Goal: Task Accomplishment & Management: Complete application form

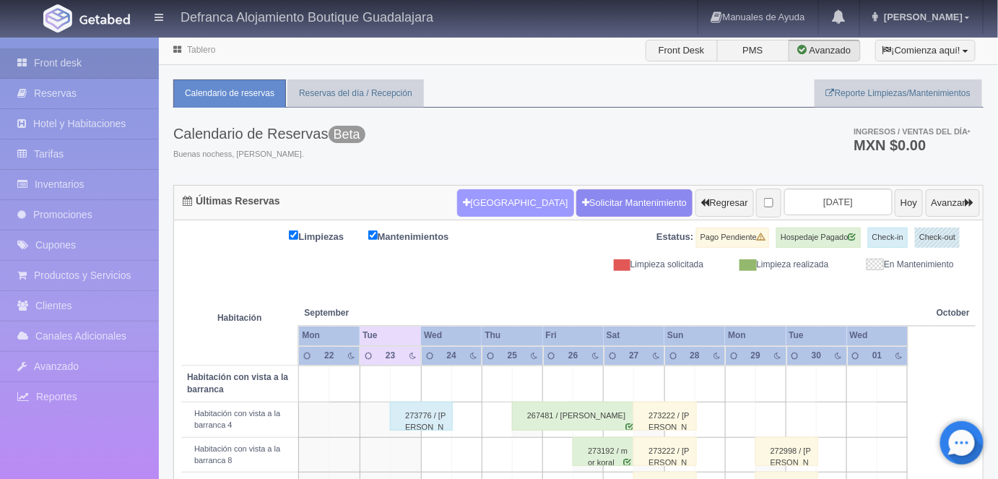
click at [486, 204] on button "[GEOGRAPHIC_DATA]" at bounding box center [515, 202] width 116 height 27
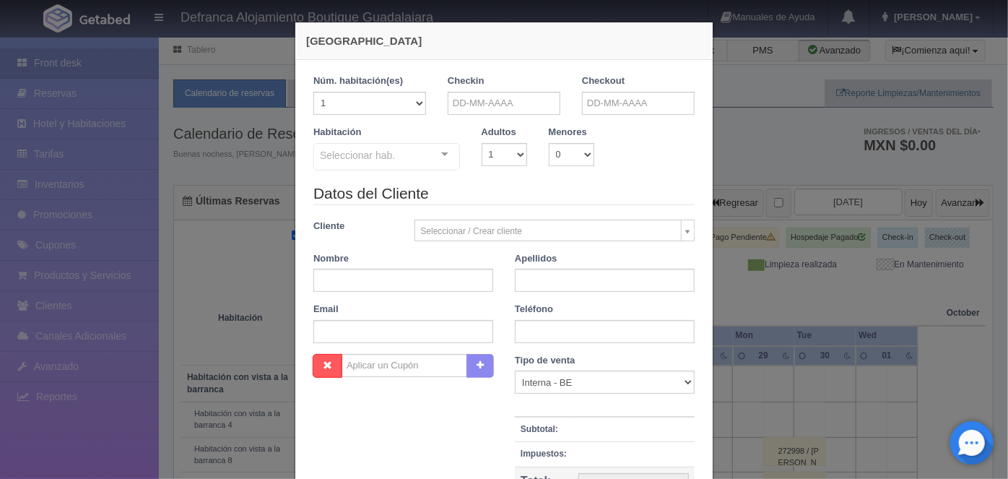
checkbox input "false"
click at [462, 108] on input "text" at bounding box center [504, 103] width 113 height 23
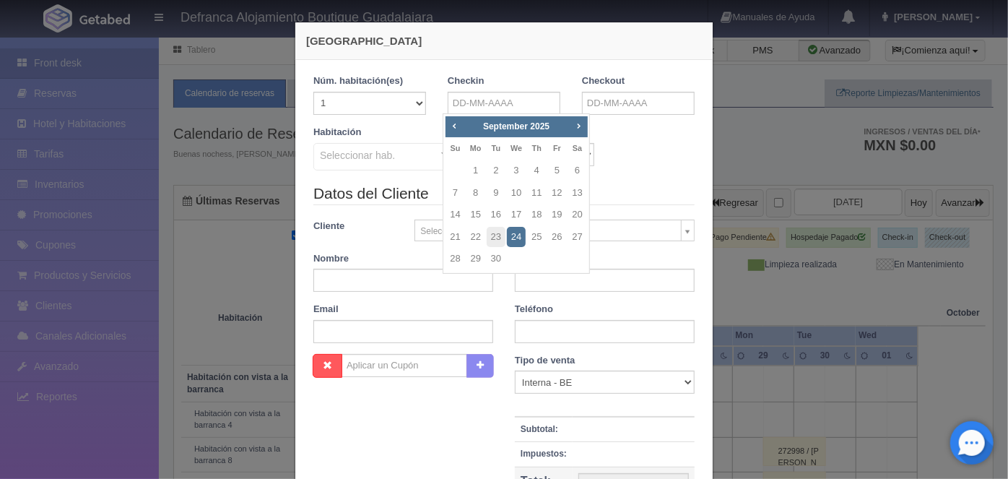
click at [582, 129] on span "Next" at bounding box center [579, 126] width 12 height 12
click at [561, 238] on link "24" at bounding box center [556, 237] width 19 height 21
type input "24-10-2025"
checkbox input "false"
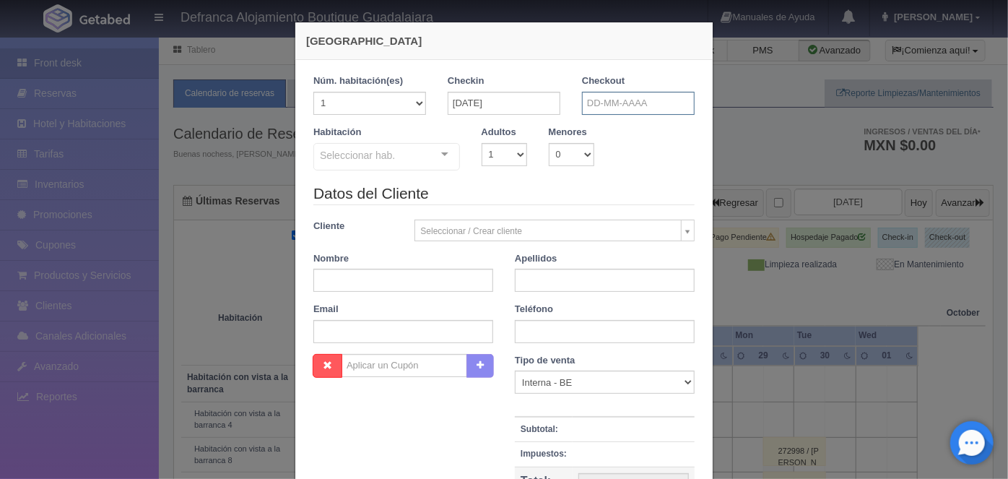
click at [595, 105] on input "text" at bounding box center [638, 103] width 113 height 23
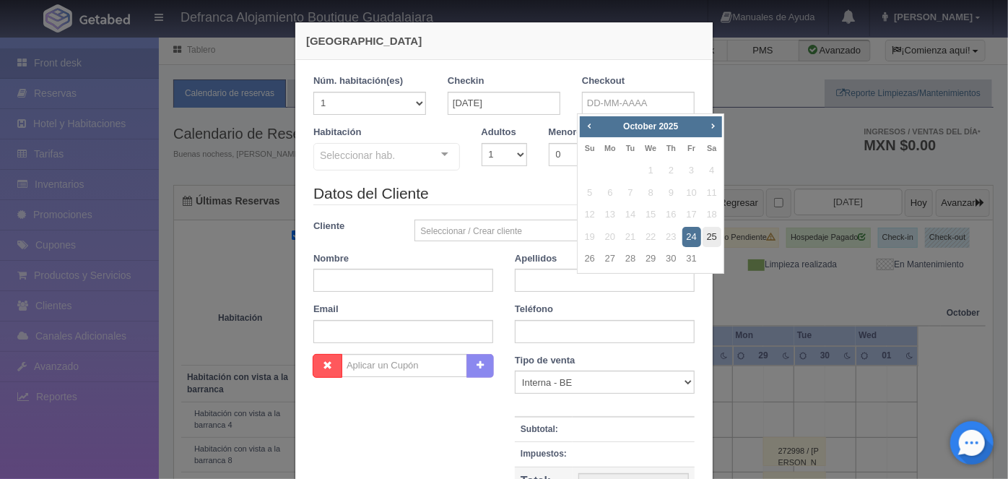
click at [713, 238] on link "25" at bounding box center [712, 237] width 19 height 21
type input "25-10-2025"
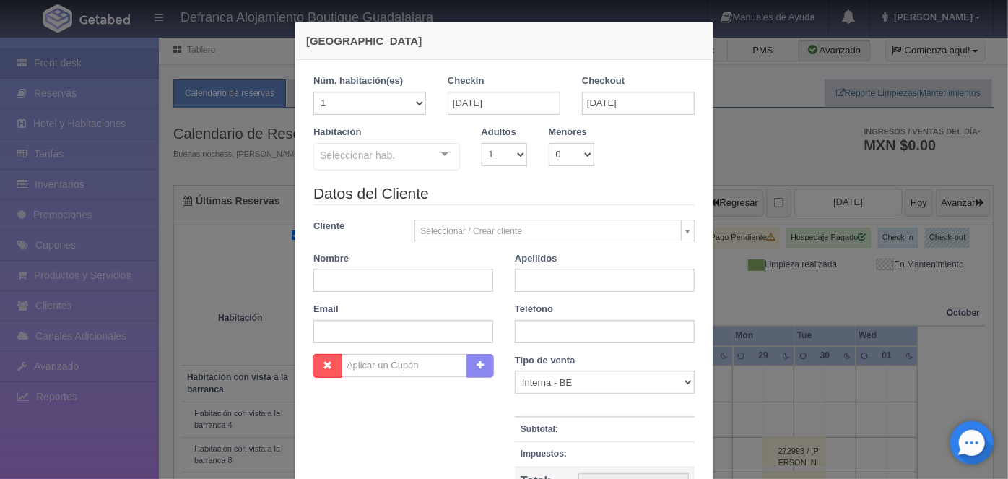
checkbox input "false"
click at [519, 163] on select "1 2 3 4 5 6 7 8 9 10" at bounding box center [505, 154] width 46 height 23
select select "2"
click at [482, 143] on select "1 2 3 4 5 6 7 8 9 10" at bounding box center [505, 154] width 46 height 23
click at [439, 158] on div at bounding box center [444, 155] width 29 height 22
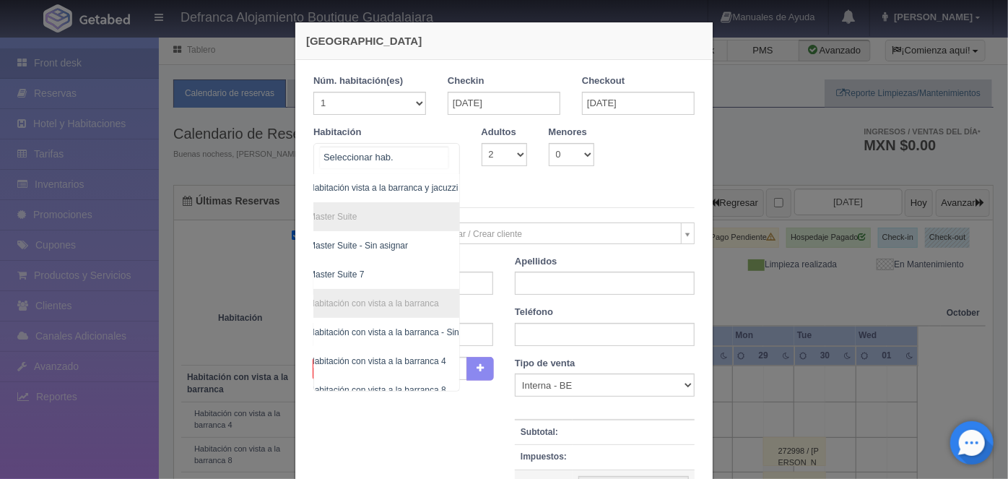
scroll to position [175, 4]
click at [358, 277] on span "Master Suite 7" at bounding box center [347, 274] width 56 height 10
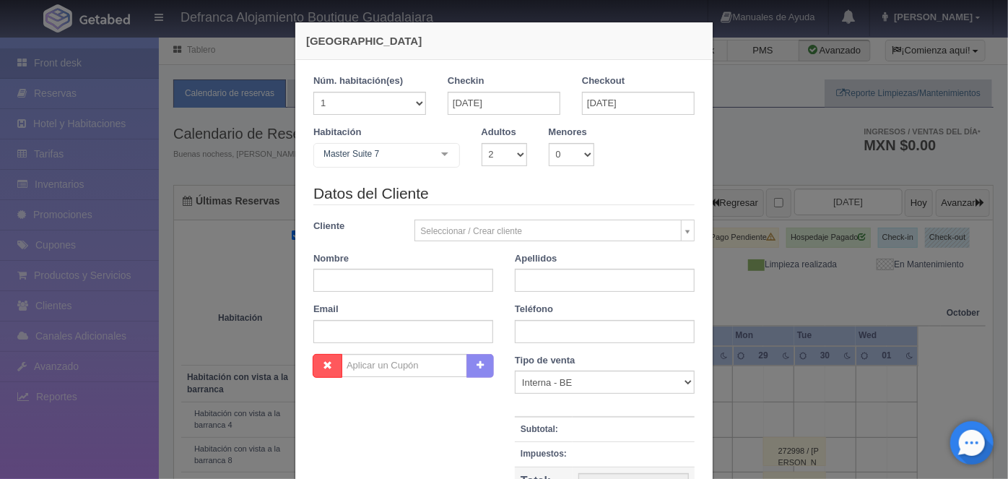
checkbox input "false"
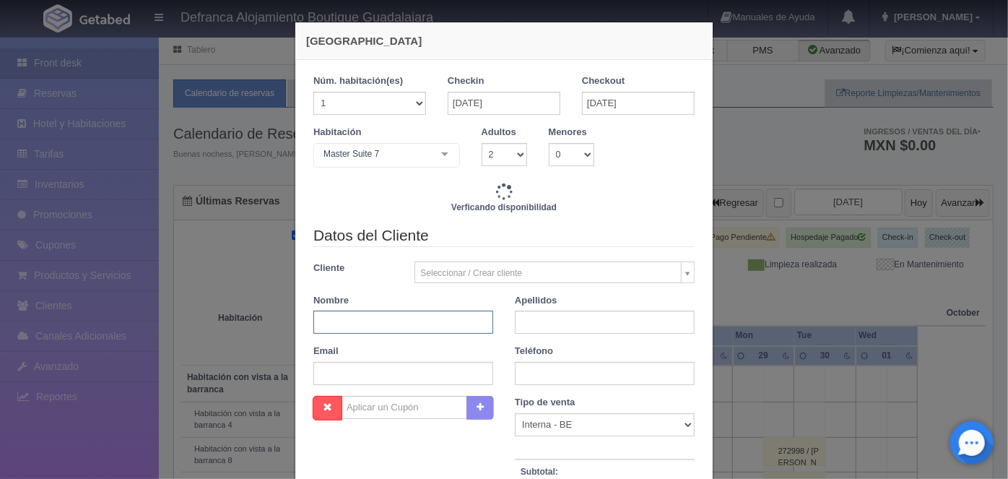
click at [331, 324] on input "text" at bounding box center [403, 322] width 180 height 23
type input "16890.00"
checkbox input "false"
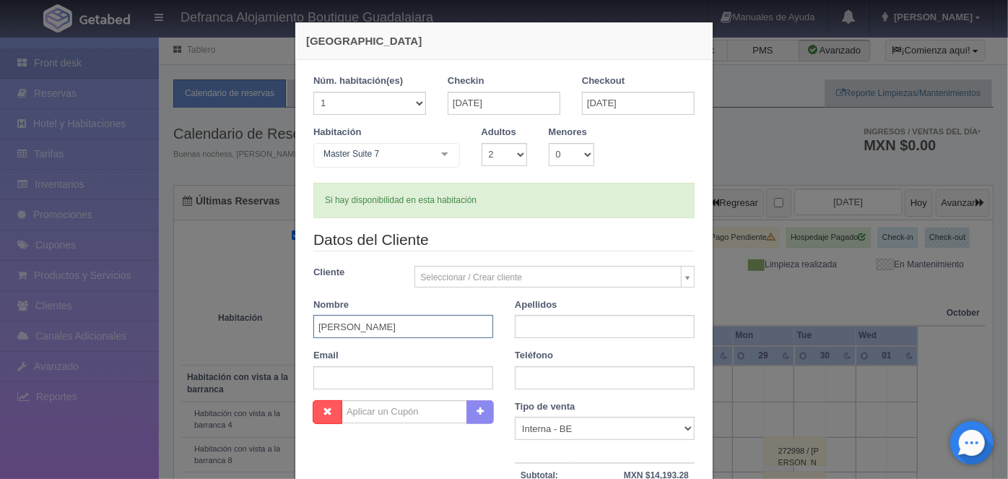
type input "ROBERTO"
click at [537, 326] on input "text" at bounding box center [605, 326] width 180 height 23
type input "CUEVAS"
click at [524, 379] on input "text" at bounding box center [605, 377] width 180 height 23
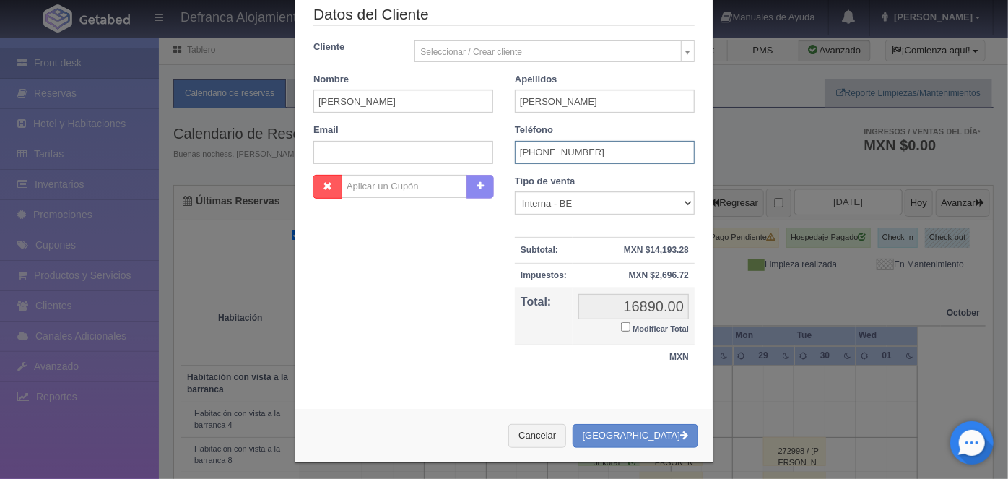
scroll to position [227, 0]
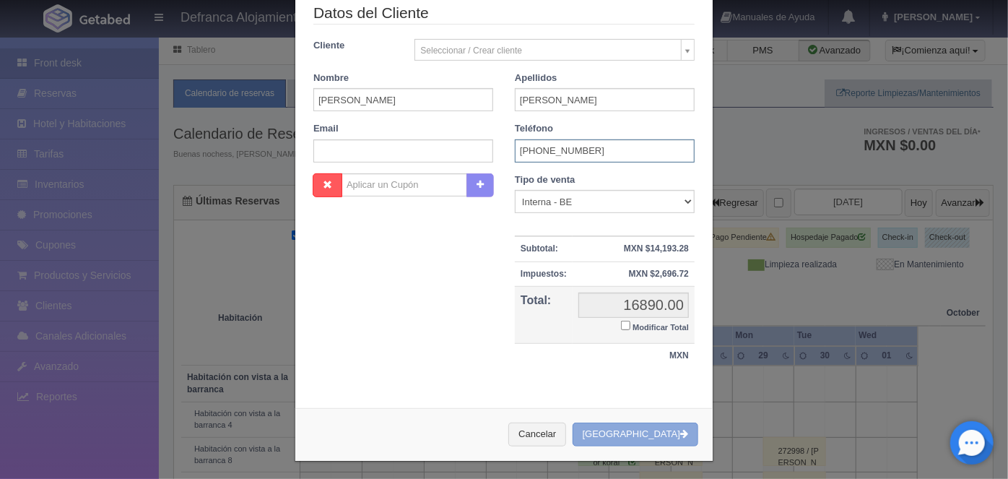
type input "3317-40-1317"
click at [643, 427] on button "[GEOGRAPHIC_DATA]" at bounding box center [636, 435] width 126 height 24
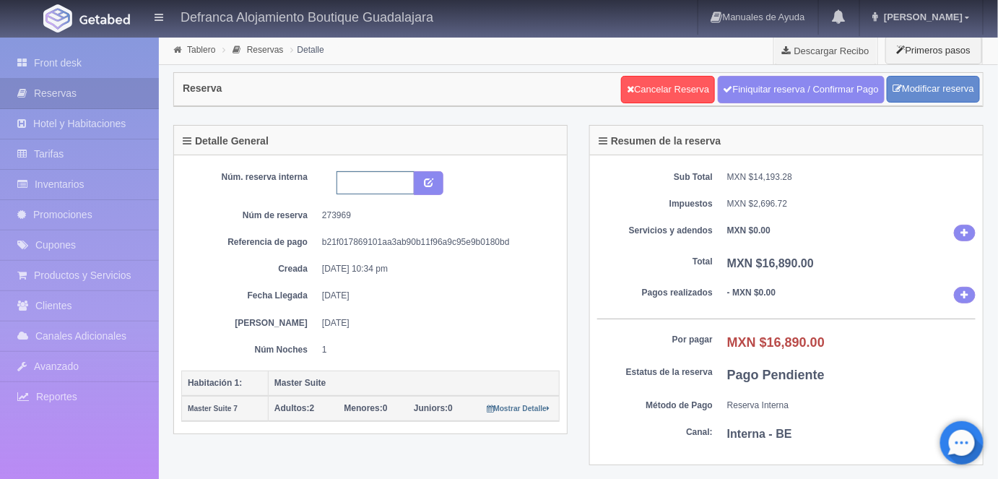
click at [350, 180] on input "text" at bounding box center [376, 182] width 78 height 23
type input "HMS7 241025 251025"
click at [429, 179] on icon "submit" at bounding box center [428, 181] width 9 height 9
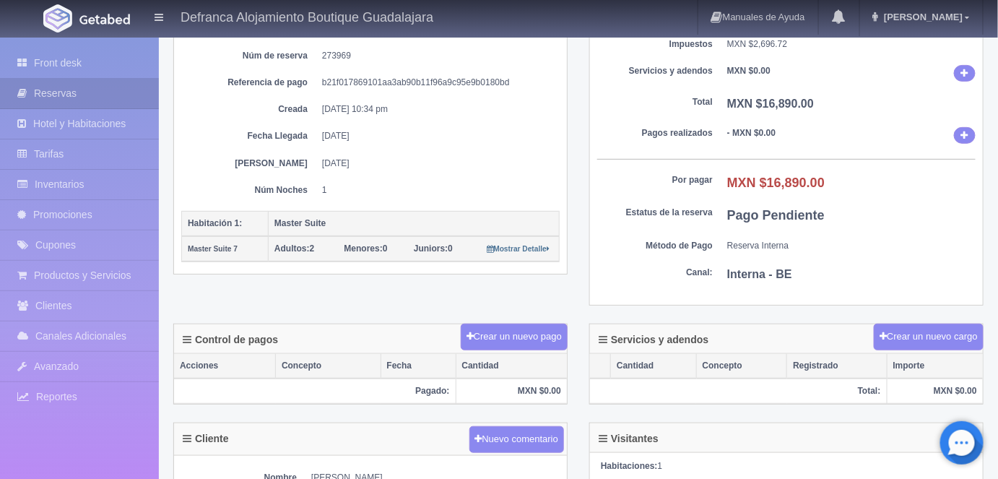
scroll to position [198, 0]
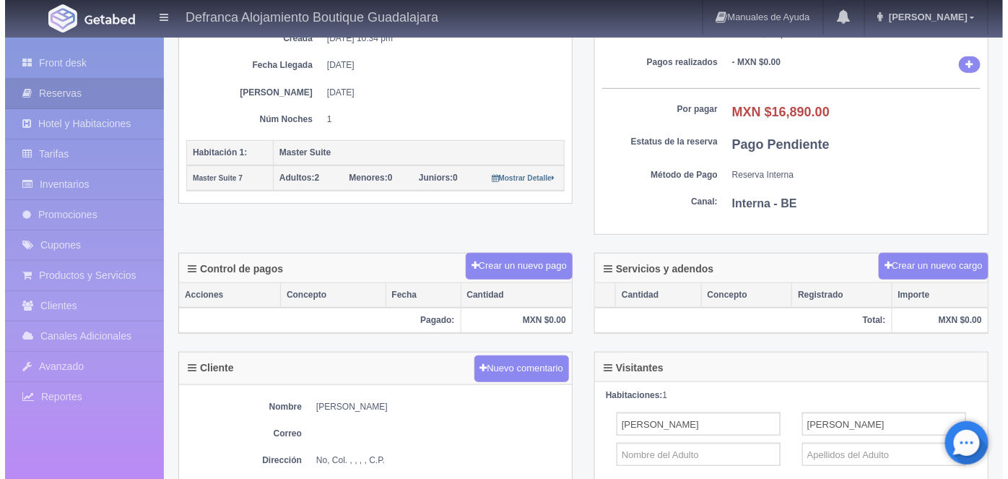
scroll to position [235, 0]
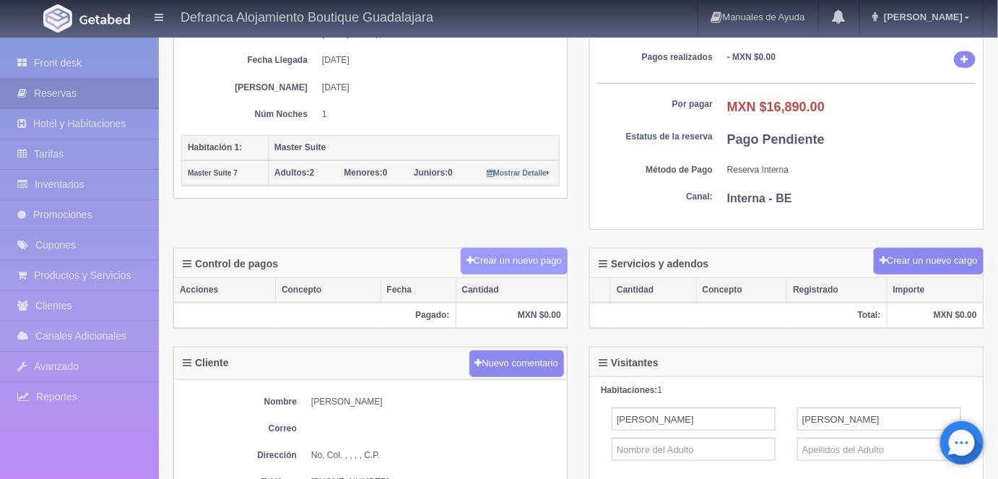
click at [510, 261] on button "Crear un nuevo pago" at bounding box center [514, 261] width 107 height 27
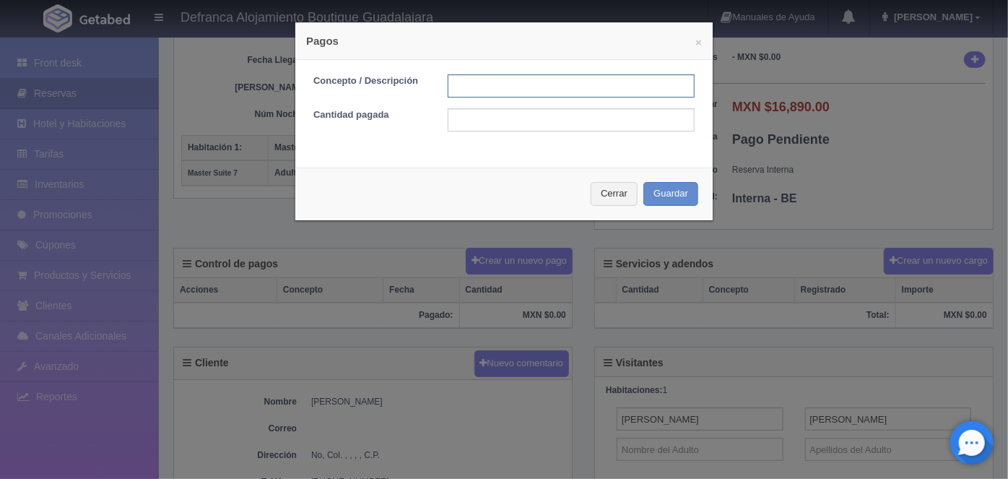
click at [477, 88] on input "text" at bounding box center [571, 85] width 247 height 23
type input "HOSPEDAJE PAGADO EN EFECTIVO"
click at [456, 121] on input "text" at bounding box center [571, 119] width 247 height 23
type input "10000"
click at [654, 192] on button "Guardar" at bounding box center [671, 194] width 55 height 24
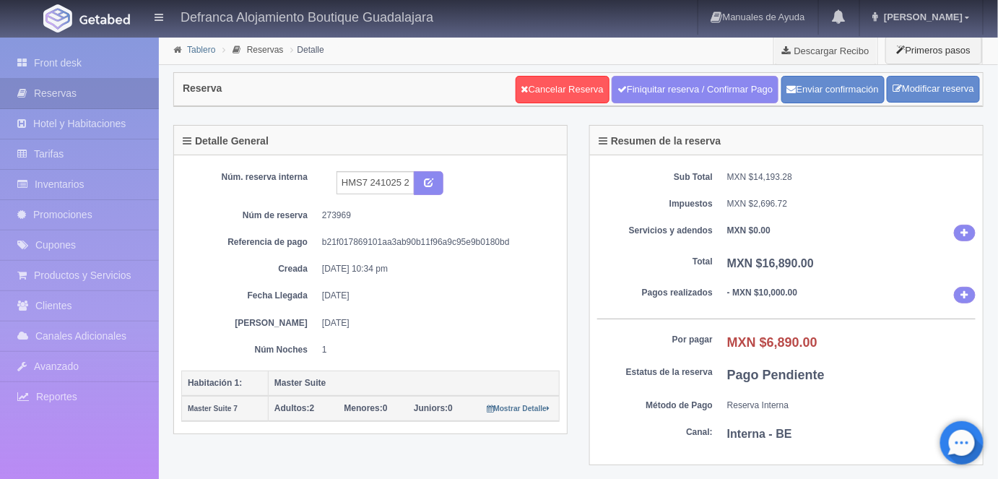
click at [199, 47] on link "Tablero" at bounding box center [201, 50] width 28 height 10
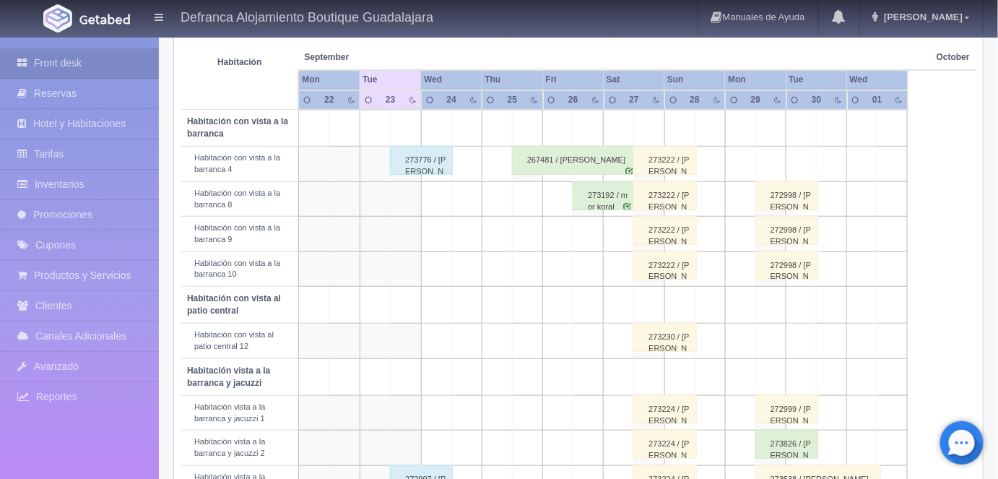
scroll to position [300, 0]
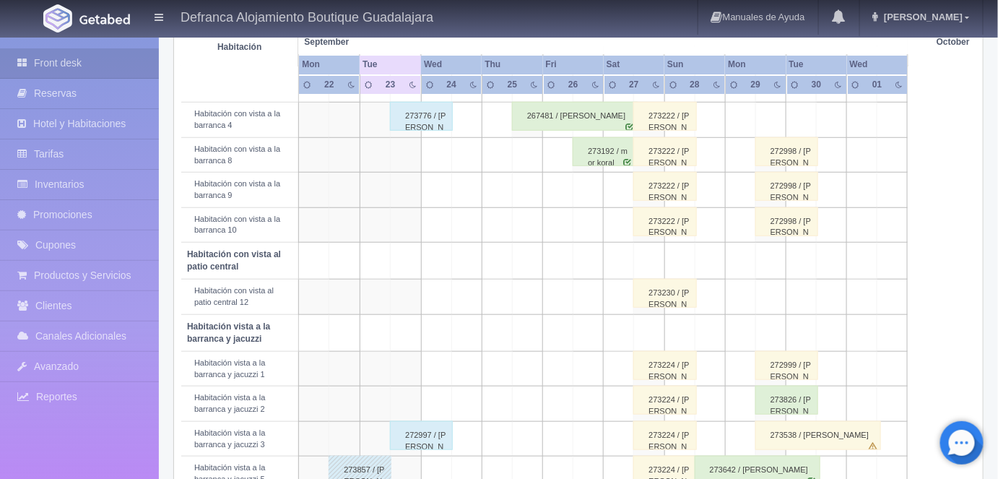
click at [794, 150] on div "272998 / [PERSON_NAME]" at bounding box center [786, 151] width 63 height 29
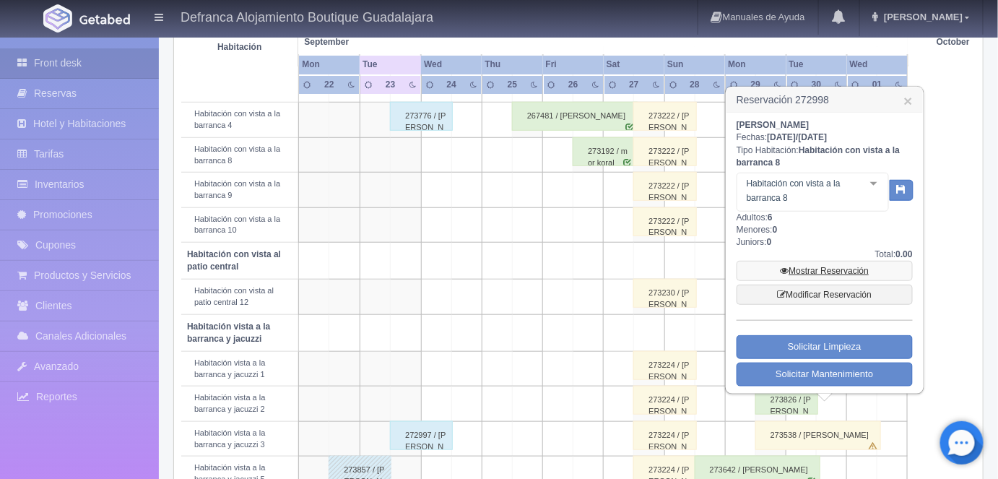
click at [835, 265] on link "Mostrar Reservación" at bounding box center [825, 271] width 176 height 20
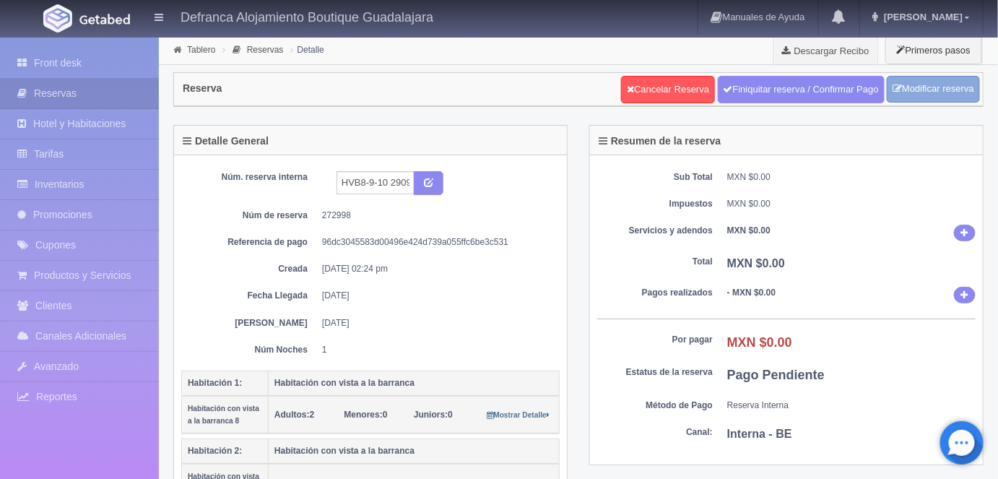
click at [919, 90] on link "Modificar reserva" at bounding box center [933, 89] width 93 height 27
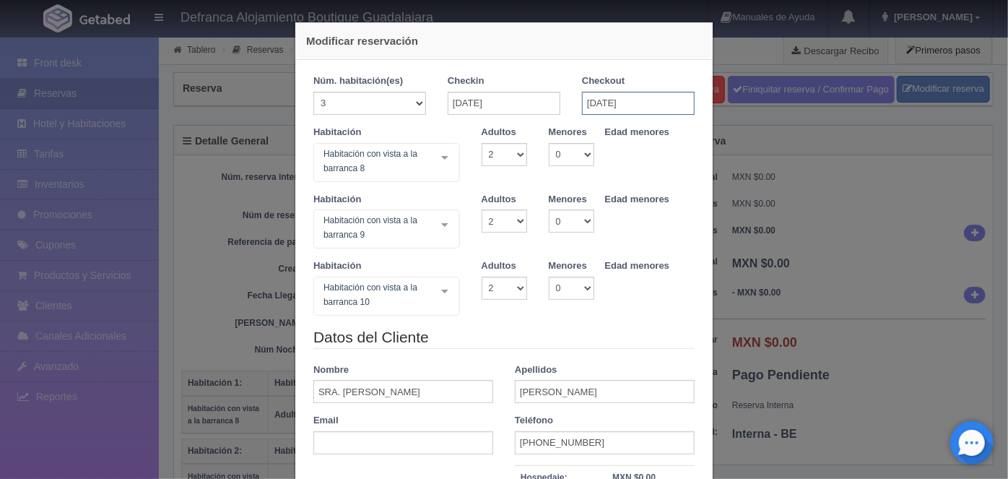
click at [595, 103] on input "[DATE]" at bounding box center [638, 103] width 113 height 23
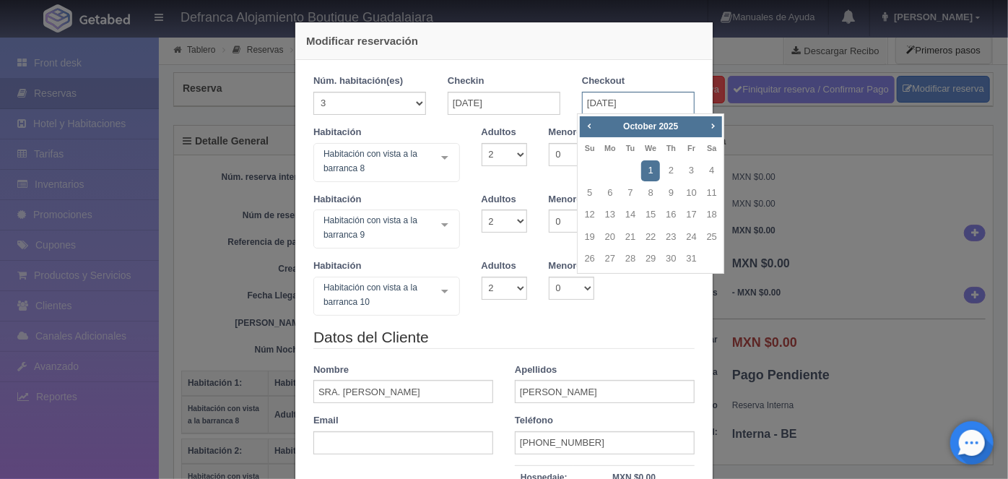
type input "[DATE]"
click at [649, 298] on div "Habitación Habitación con vista a la barranca 10 Habitación con vista a la barr…" at bounding box center [504, 292] width 403 height 67
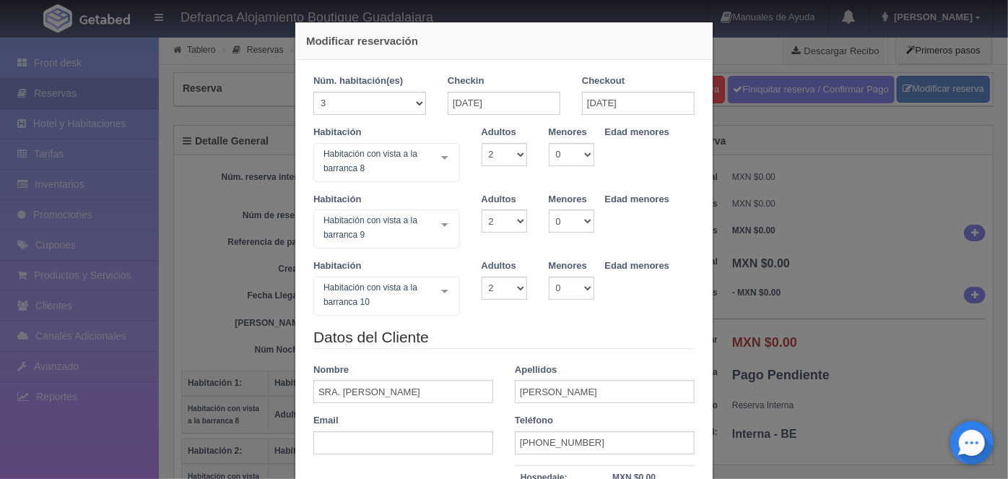
checkbox input "false"
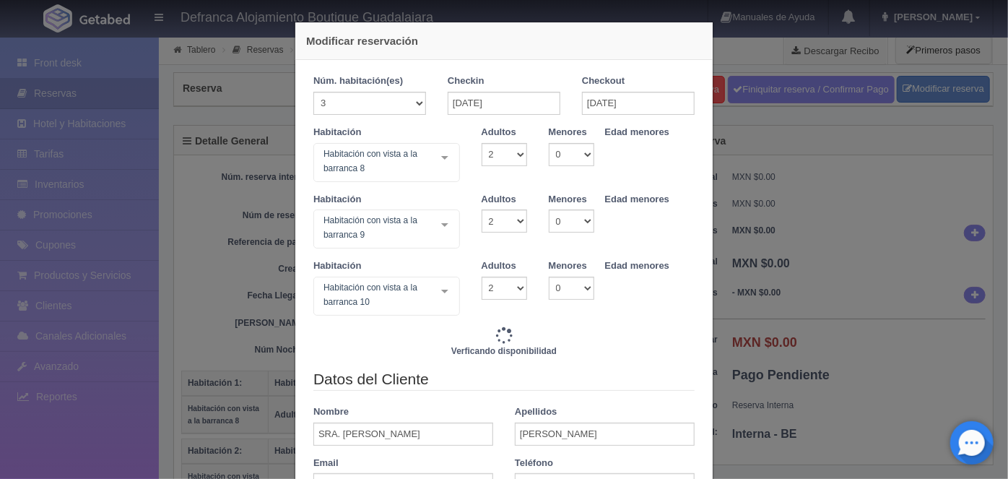
type input "36660.00"
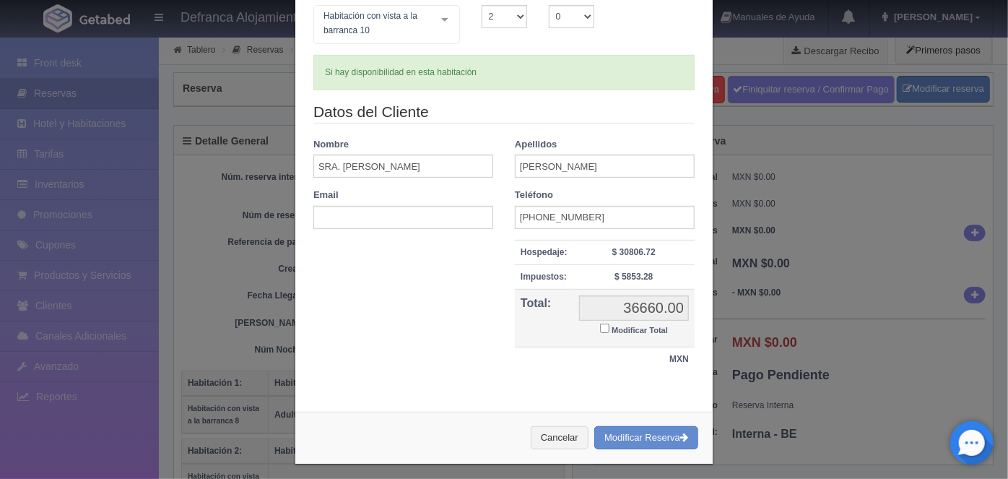
scroll to position [275, 0]
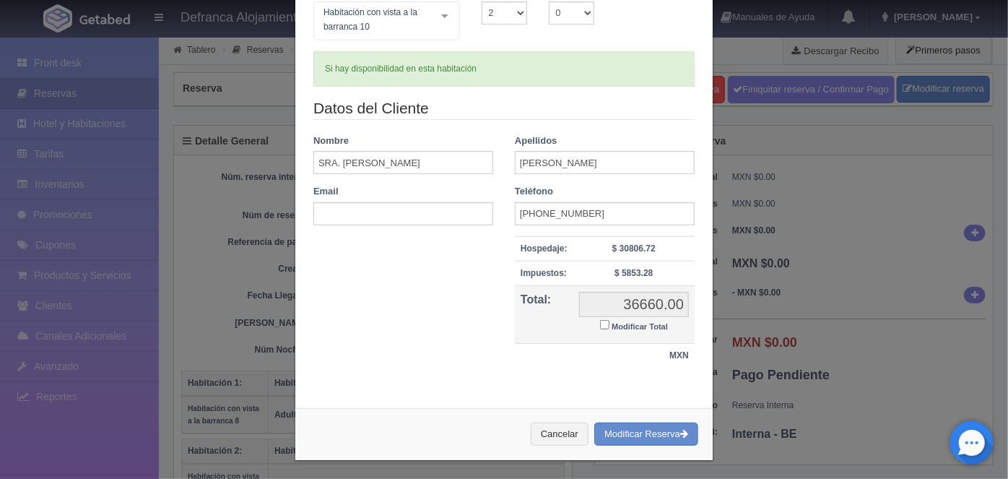
click at [600, 321] on input "Modificar Total" at bounding box center [604, 324] width 9 height 9
checkbox input "true"
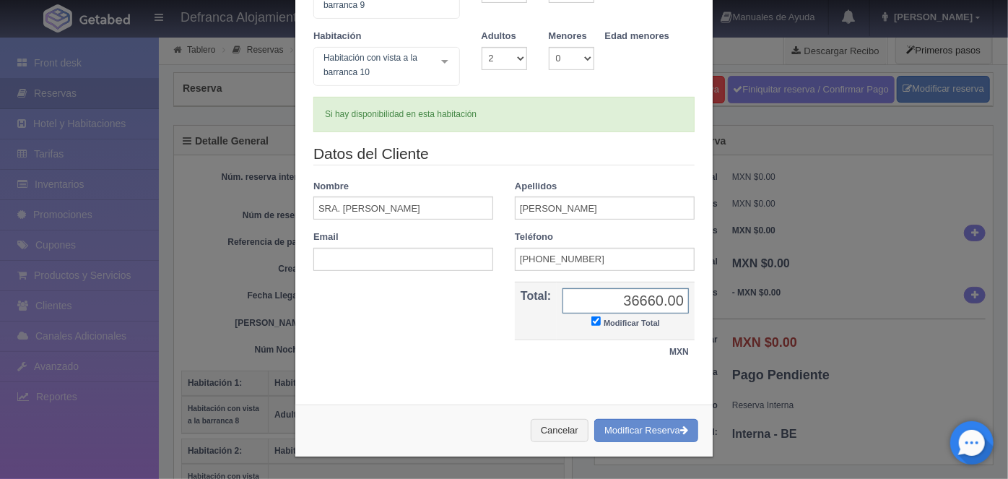
scroll to position [226, 0]
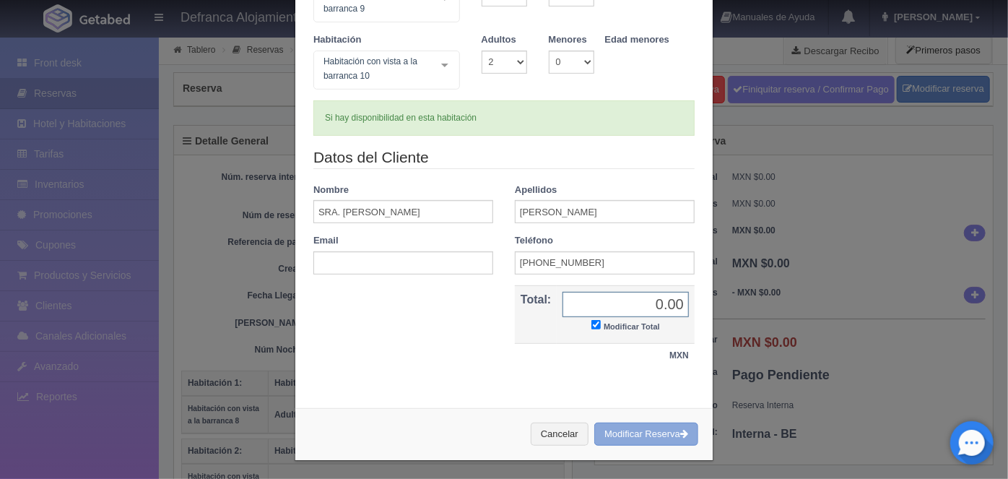
type input "0.00"
click at [631, 431] on button "Modificar Reserva" at bounding box center [646, 435] width 104 height 24
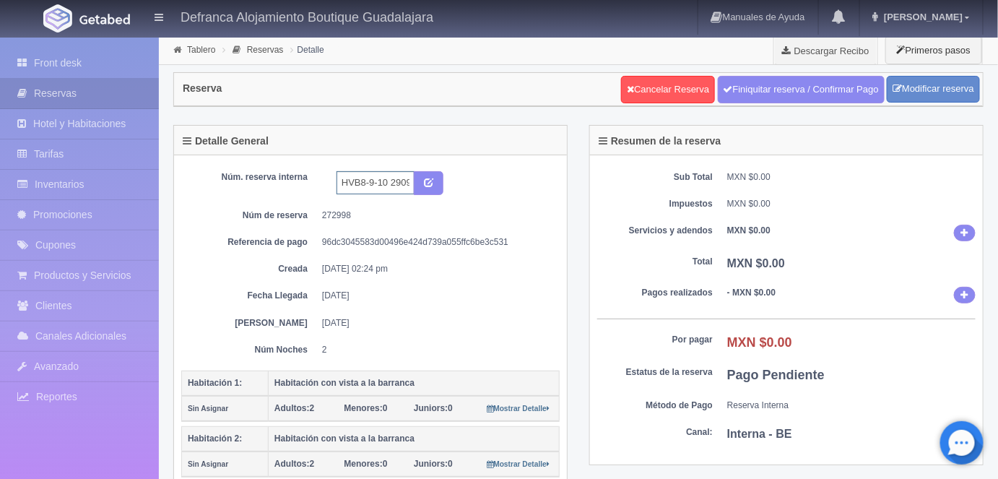
click at [398, 181] on input "HVB8-9-10 290925 300925" at bounding box center [376, 182] width 78 height 23
type input "HVB8-9-10 290925 011025"
click at [434, 181] on button "submit" at bounding box center [429, 183] width 30 height 25
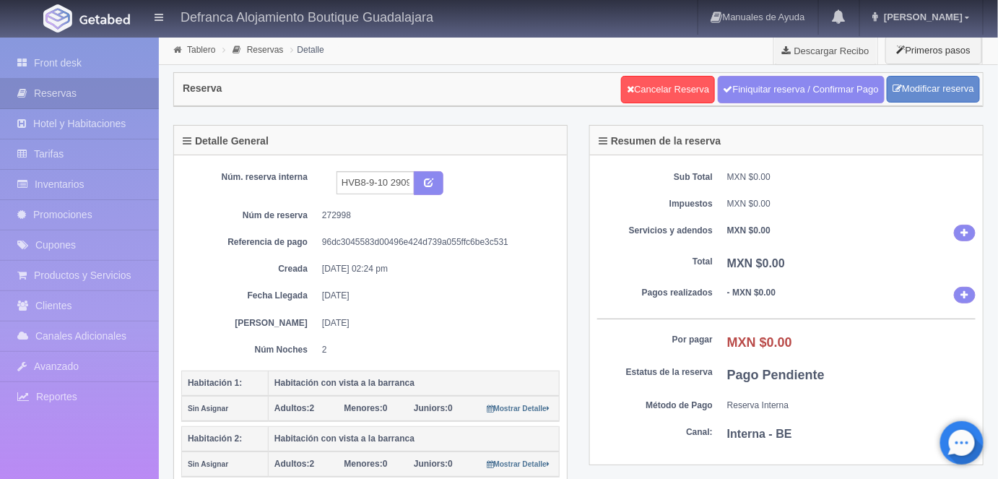
click at [196, 51] on link "Tablero" at bounding box center [201, 50] width 28 height 10
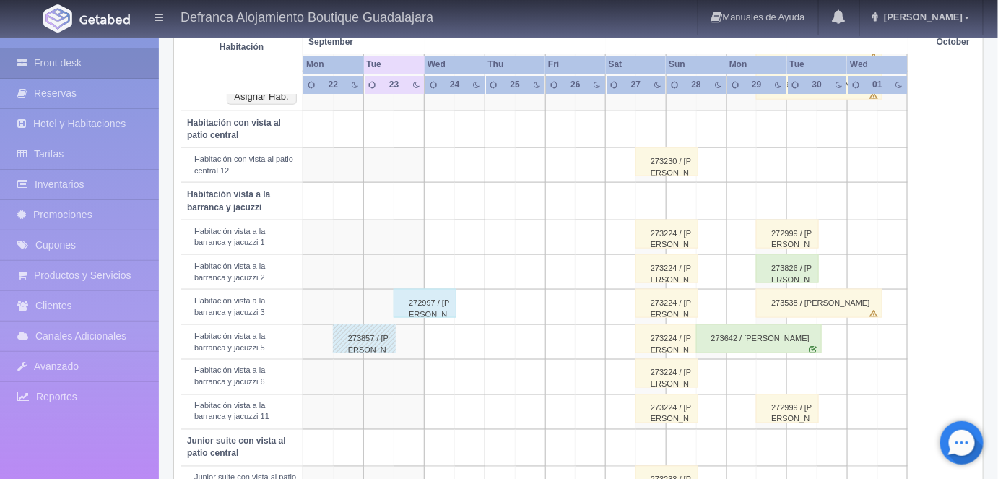
scroll to position [550, 0]
click at [805, 227] on div "272999 / [PERSON_NAME]" at bounding box center [787, 232] width 63 height 29
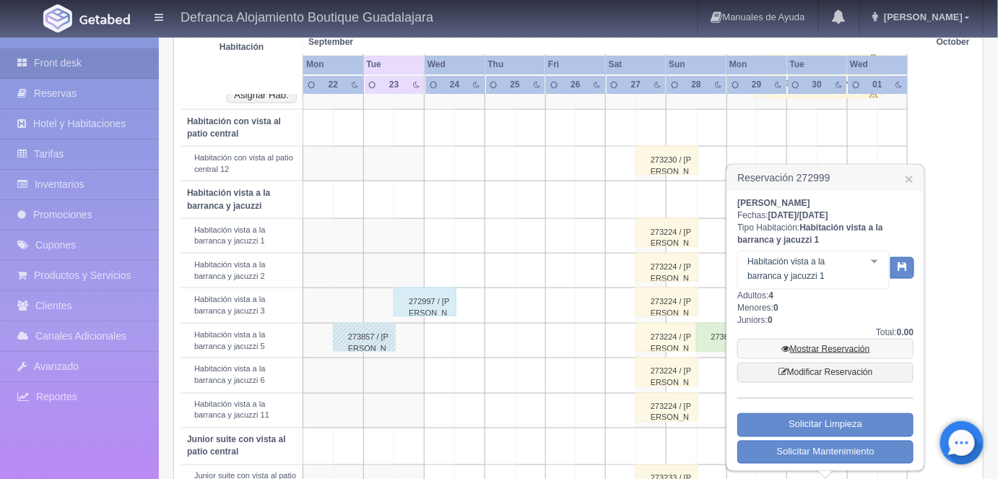
click at [813, 348] on link "Mostrar Reservación" at bounding box center [825, 349] width 176 height 20
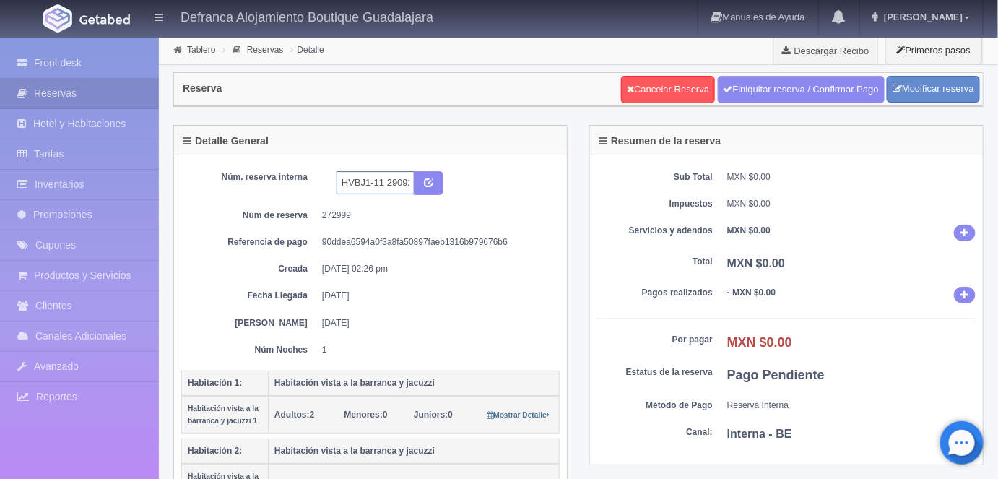
click at [396, 179] on input "HVBJ1-11 290925 300925" at bounding box center [376, 182] width 78 height 23
type input "HVBJ1-11 290925 011025"
click at [429, 179] on icon "submit" at bounding box center [428, 181] width 9 height 9
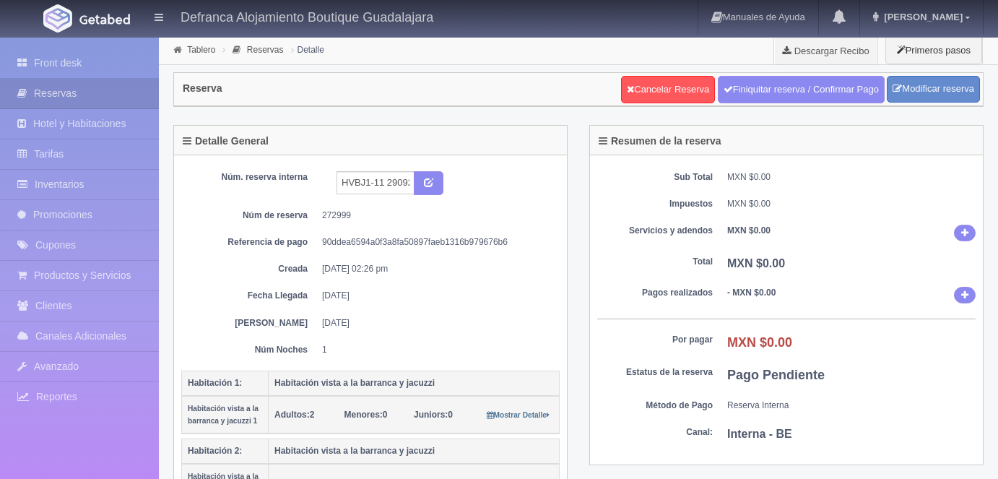
select select "2"
click at [923, 95] on link "Modificar reserva" at bounding box center [933, 89] width 93 height 27
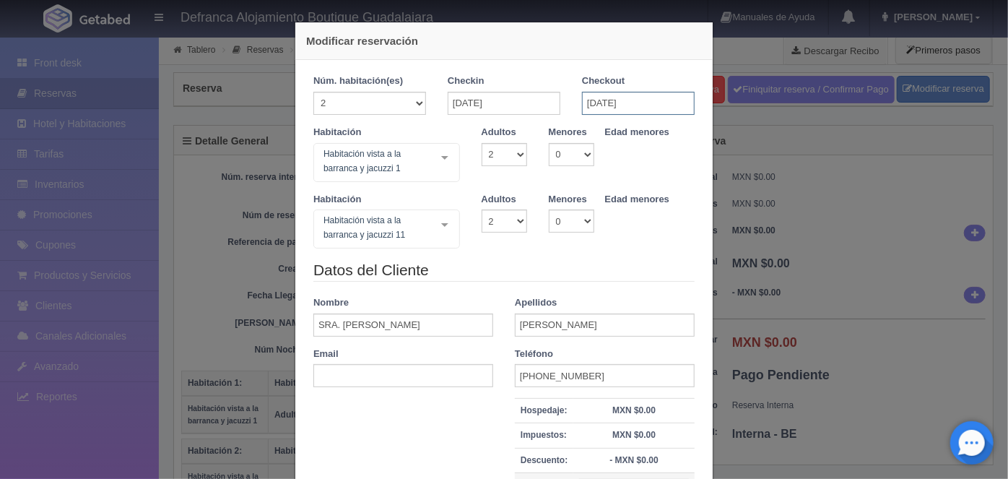
click at [593, 101] on input "[DATE]" at bounding box center [638, 103] width 113 height 23
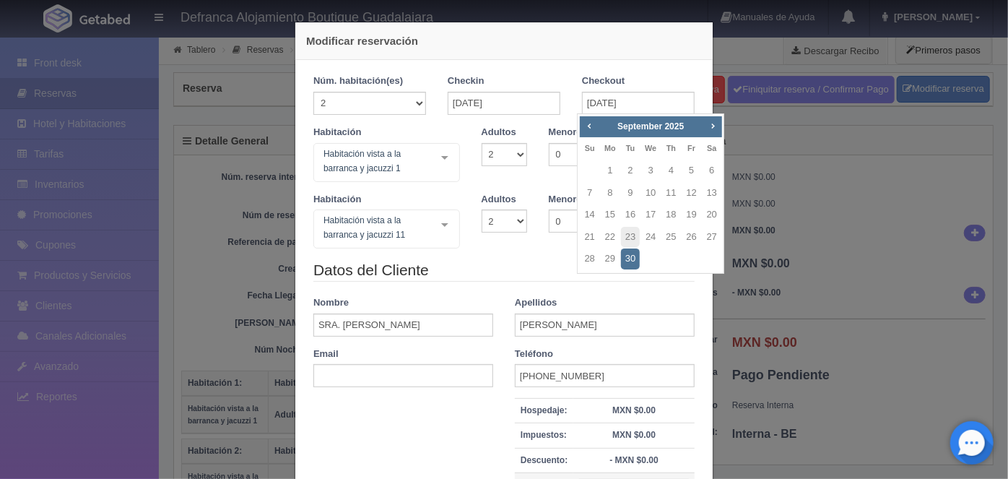
click at [716, 126] on span "Next" at bounding box center [713, 126] width 12 height 12
checkbox input "false"
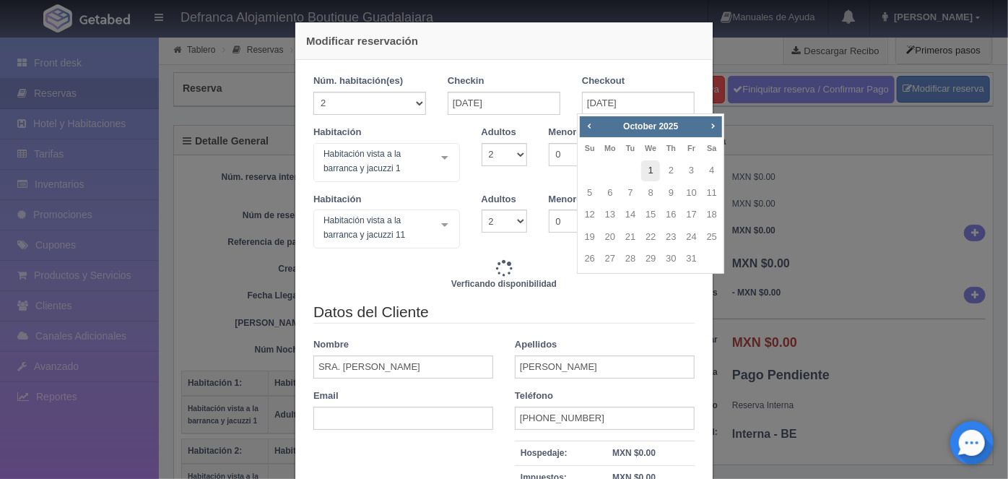
click at [651, 169] on link "1" at bounding box center [650, 170] width 19 height 21
type input "01-10-2025"
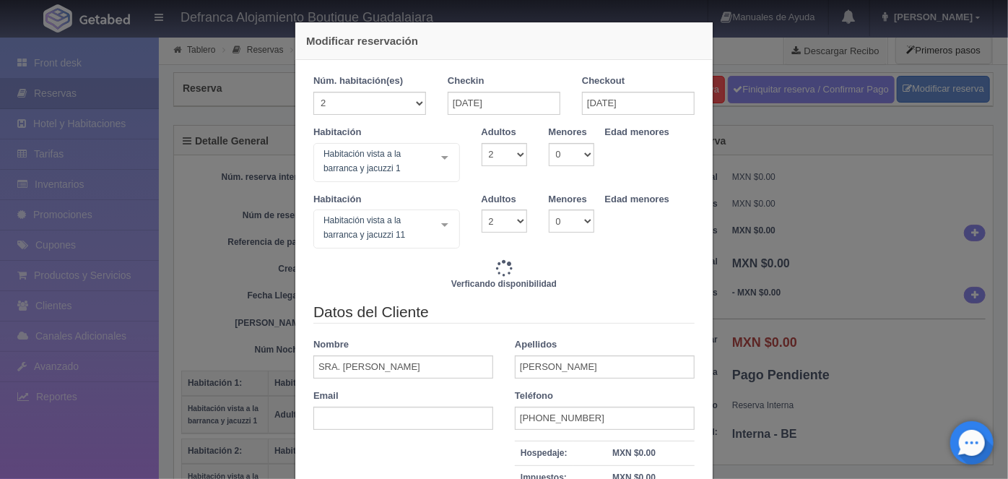
checkbox input "false"
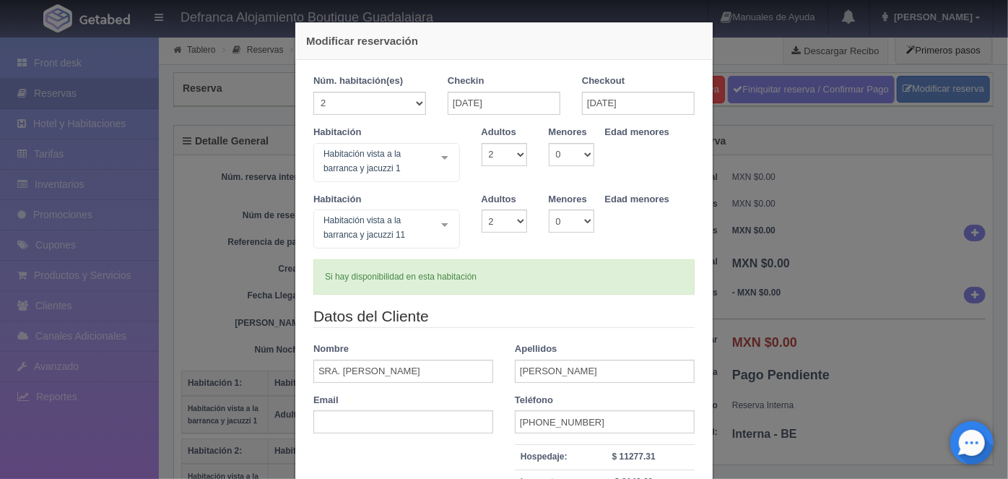
type input "26840.00"
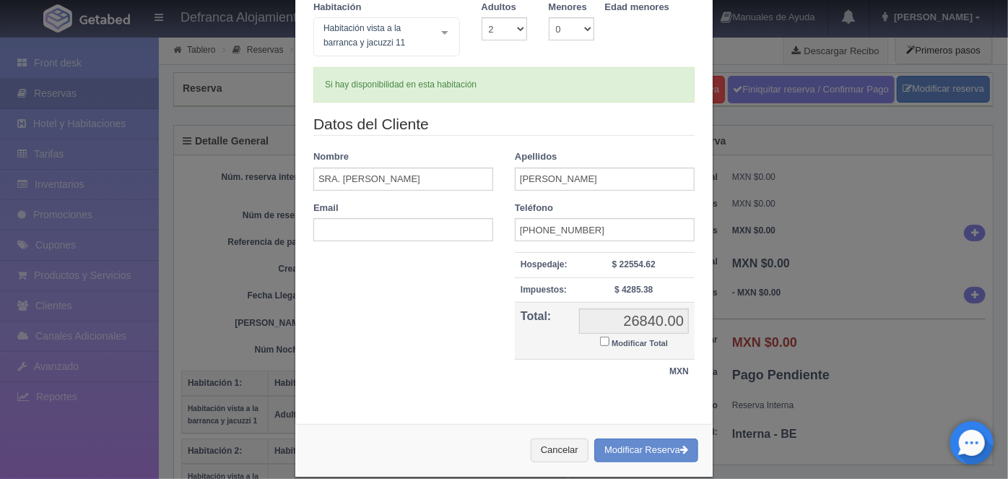
click at [602, 339] on input "Modificar Total" at bounding box center [604, 341] width 9 height 9
checkbox input "true"
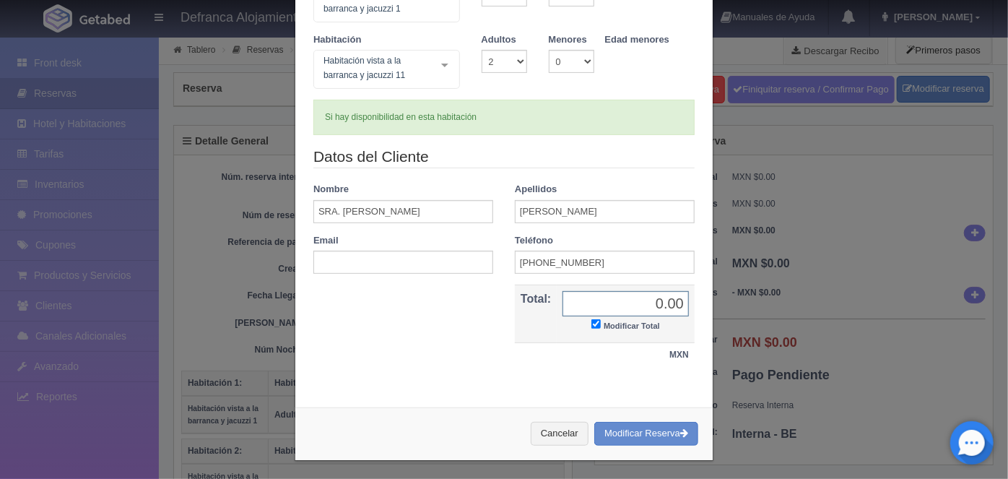
type input "0.00"
click at [628, 435] on button "Modificar Reserva" at bounding box center [646, 434] width 104 height 24
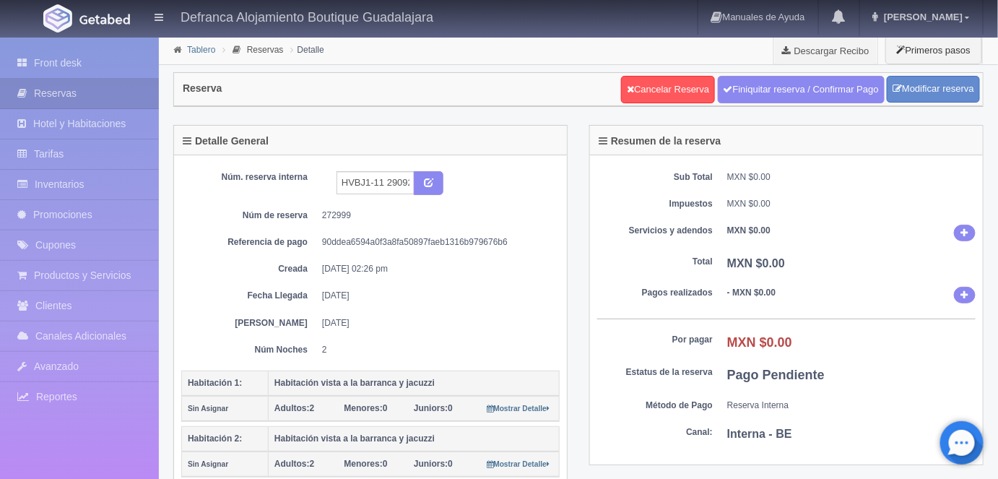
click at [196, 53] on link "Tablero" at bounding box center [201, 50] width 28 height 10
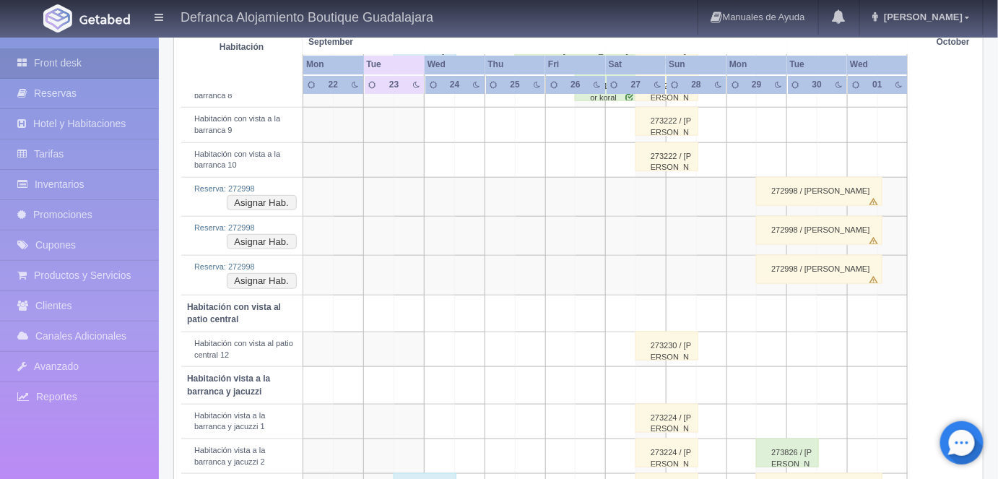
scroll to position [365, 0]
click at [288, 199] on button "Asignar Hab." at bounding box center [262, 202] width 70 height 16
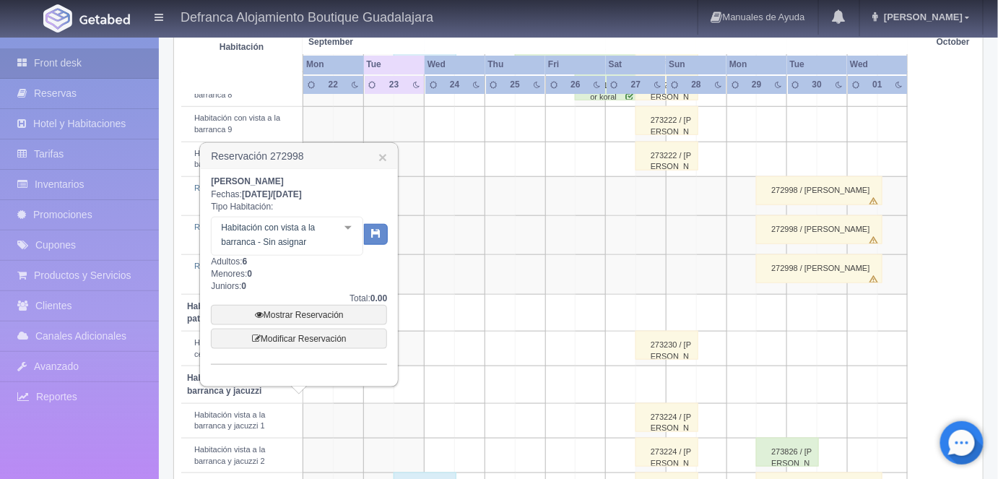
click at [347, 231] on div at bounding box center [348, 228] width 29 height 22
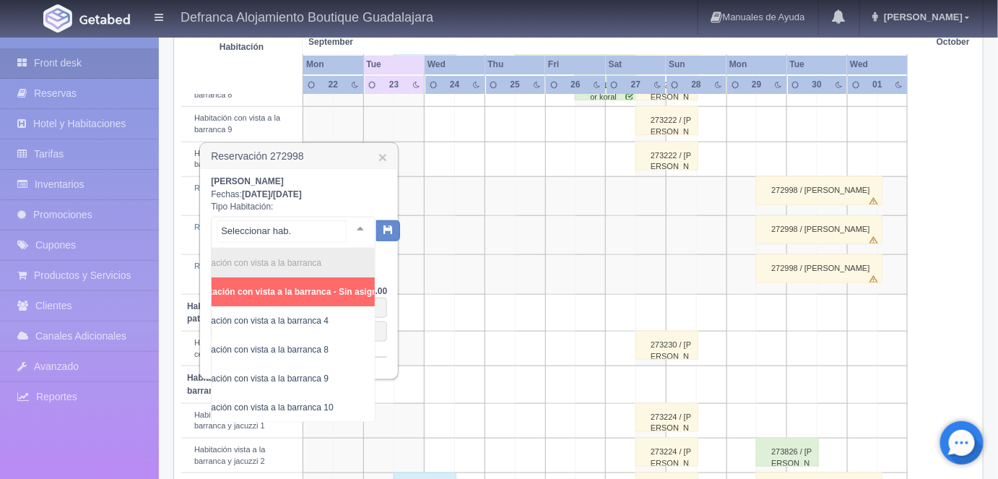
scroll to position [0, 37]
click at [313, 345] on span "Habitación con vista a la barranca 8" at bounding box center [252, 350] width 138 height 10
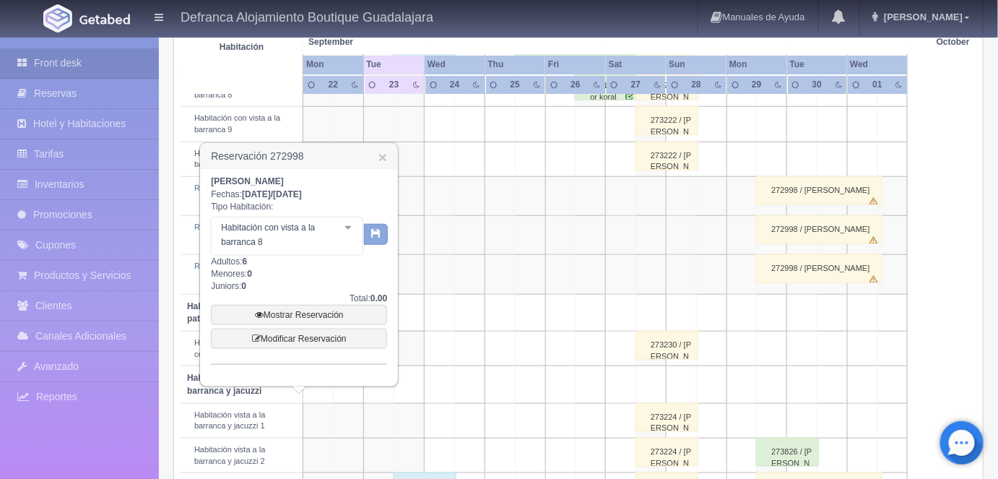
click at [376, 231] on icon "button" at bounding box center [375, 232] width 9 height 9
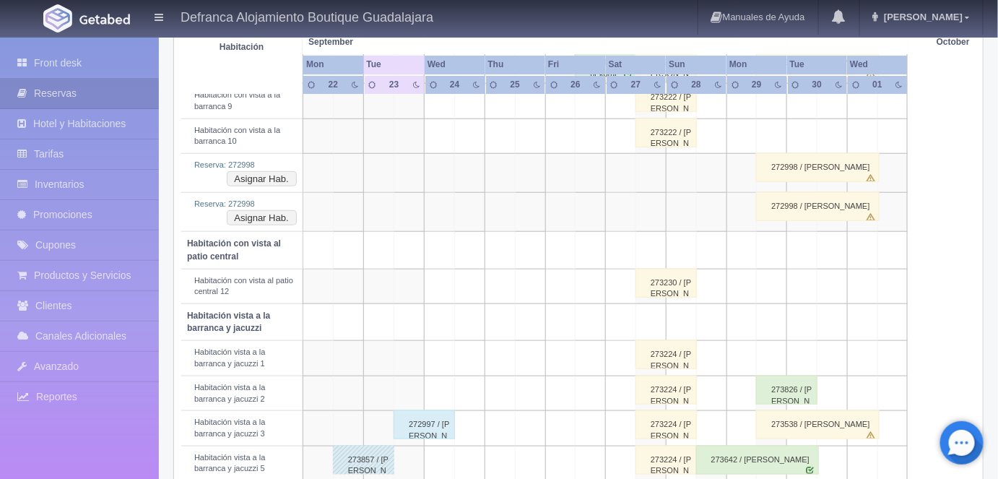
scroll to position [379, 0]
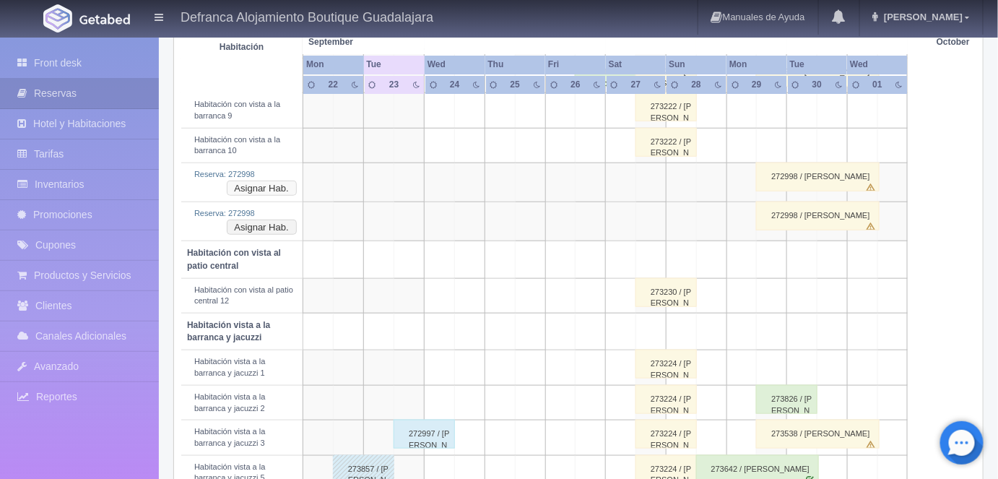
click at [287, 184] on button "Asignar Hab." at bounding box center [262, 189] width 70 height 16
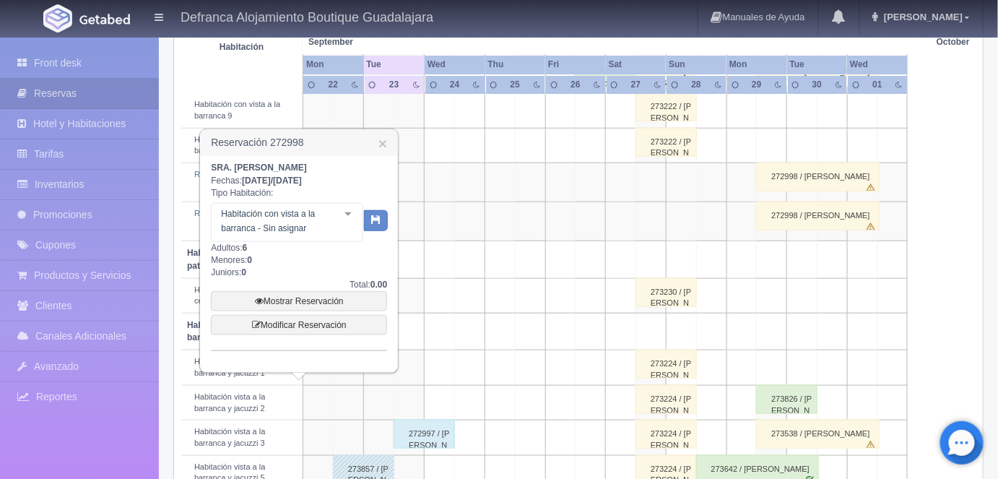
click at [352, 217] on div at bounding box center [348, 215] width 29 height 22
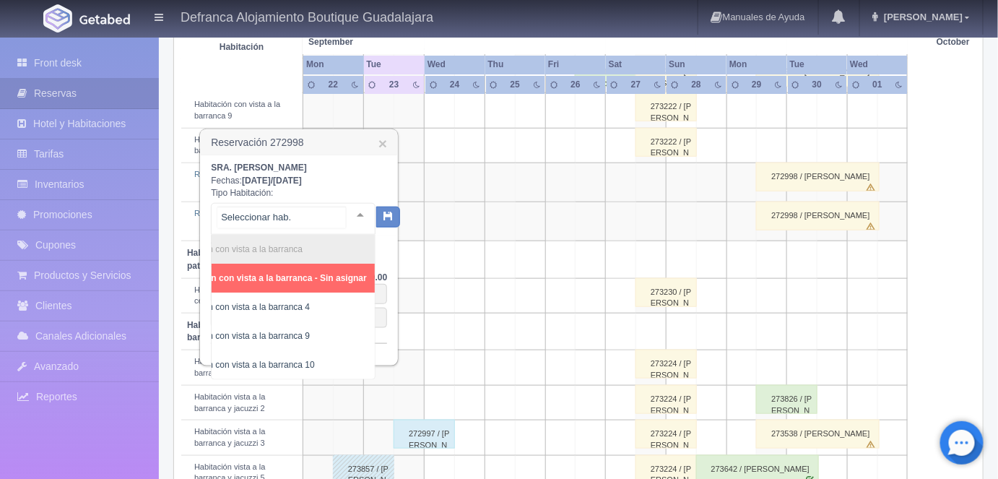
click at [300, 338] on span "Habitación con vista a la barranca 9" at bounding box center [241, 336] width 138 height 10
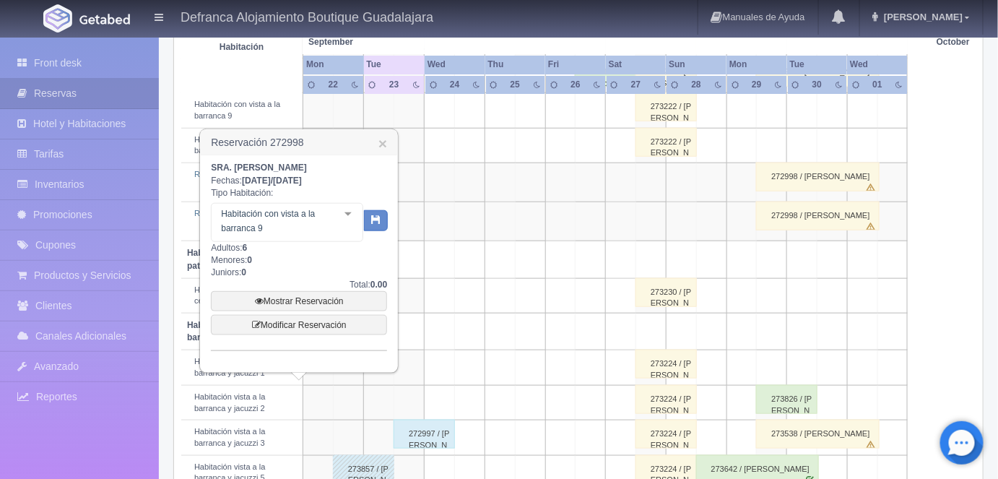
scroll to position [0, 46]
click at [381, 217] on icon "button" at bounding box center [375, 219] width 9 height 9
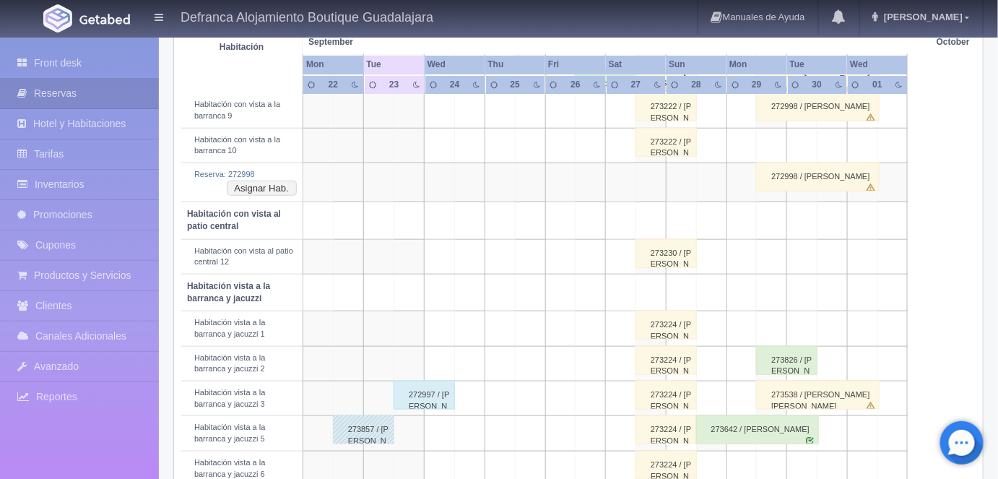
scroll to position [379, 0]
click at [289, 181] on button "Asignar Hab." at bounding box center [262, 189] width 70 height 16
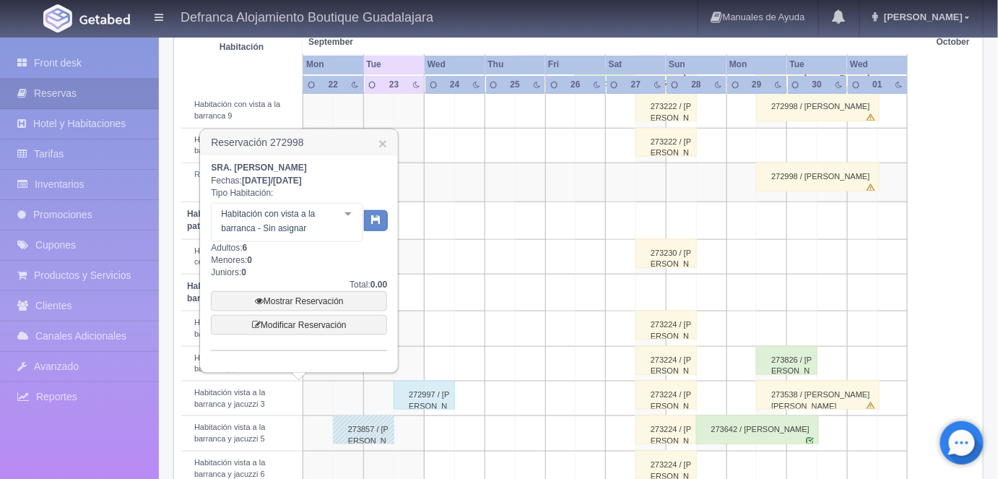
click at [351, 215] on div at bounding box center [348, 215] width 29 height 22
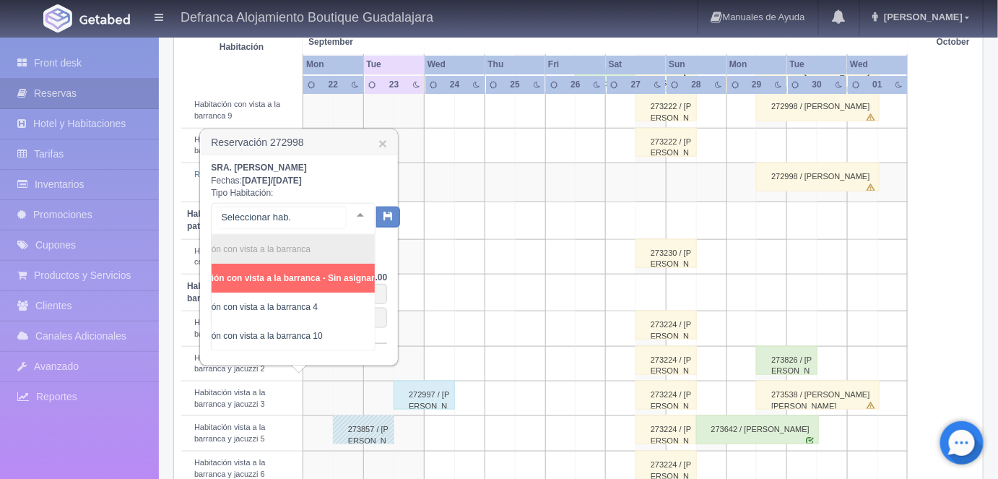
scroll to position [0, 51]
click at [300, 339] on span "Habitación con vista a la barranca 10" at bounding box center [243, 336] width 142 height 10
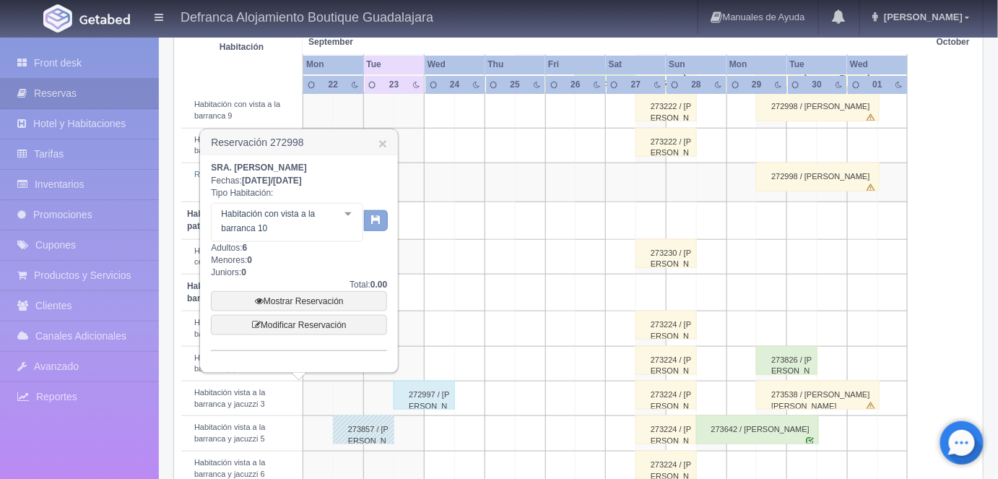
click at [377, 221] on icon "button" at bounding box center [375, 219] width 9 height 9
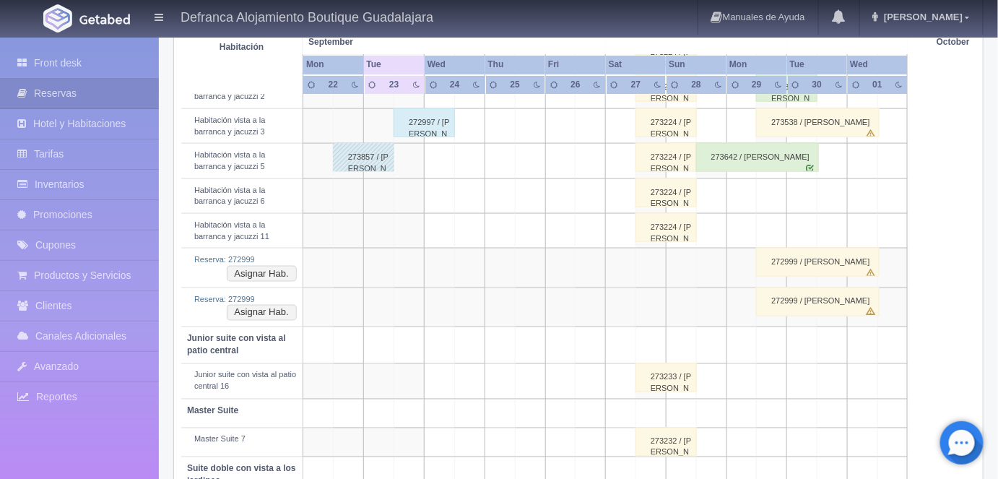
scroll to position [613, 0]
click at [290, 265] on button "Asignar Hab." at bounding box center [262, 273] width 70 height 16
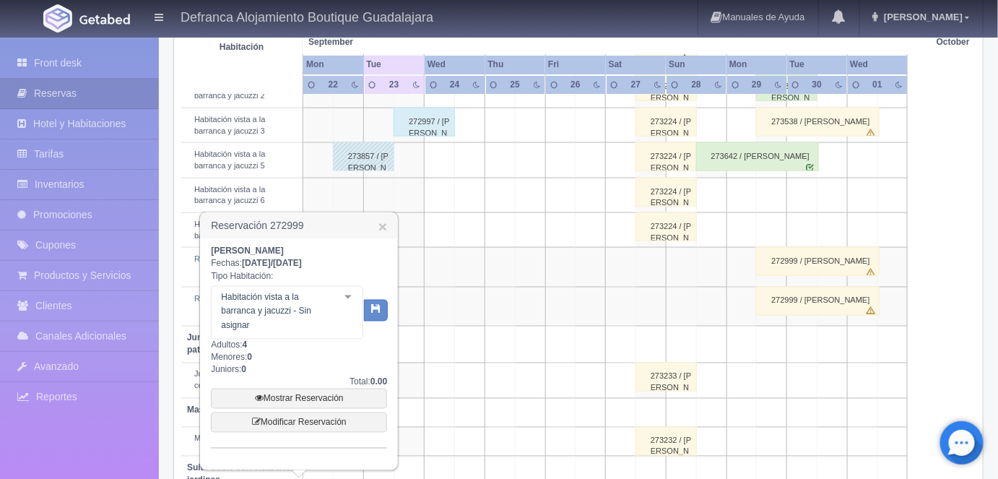
click at [350, 301] on div at bounding box center [348, 298] width 29 height 22
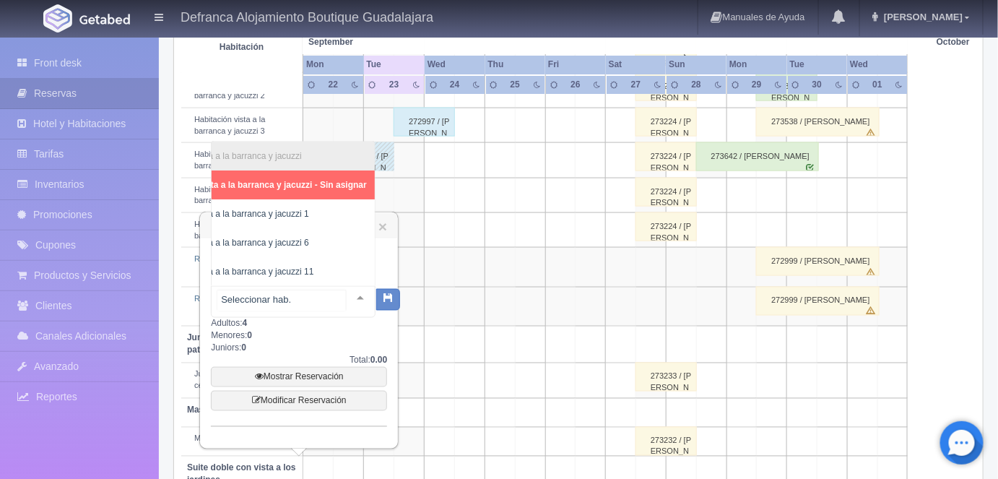
click at [291, 209] on span "Habitación vista a la barranca y jacuzzi 1" at bounding box center [230, 214] width 157 height 10
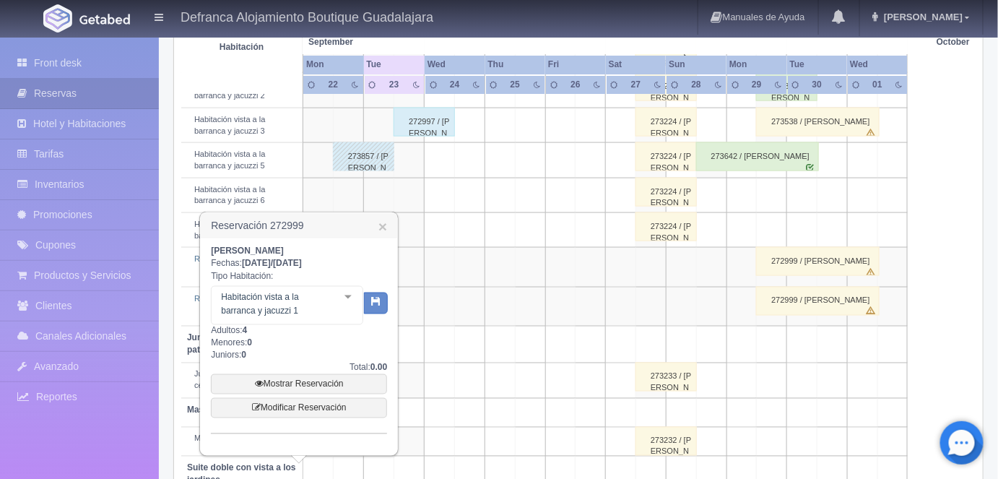
scroll to position [0, 65]
click at [376, 300] on icon "button" at bounding box center [375, 301] width 9 height 9
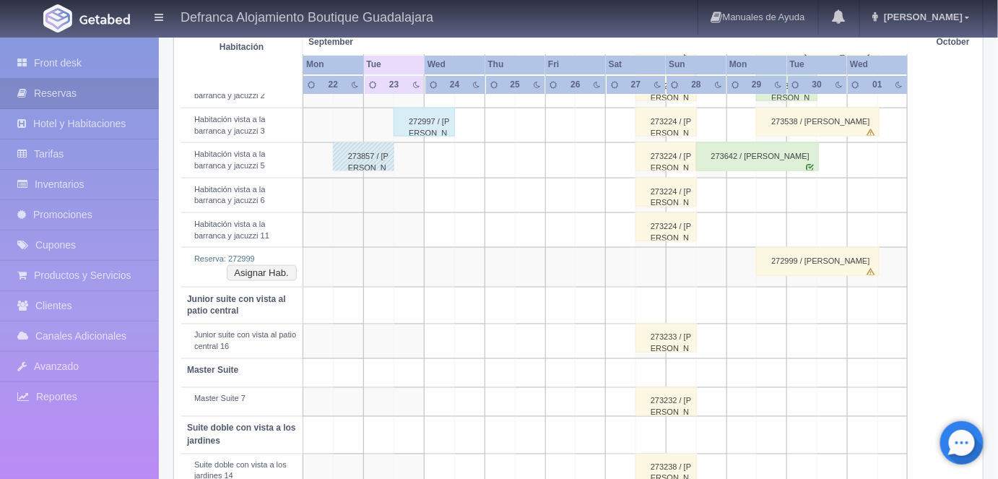
scroll to position [613, 0]
click at [287, 265] on button "Asignar Hab." at bounding box center [262, 273] width 70 height 16
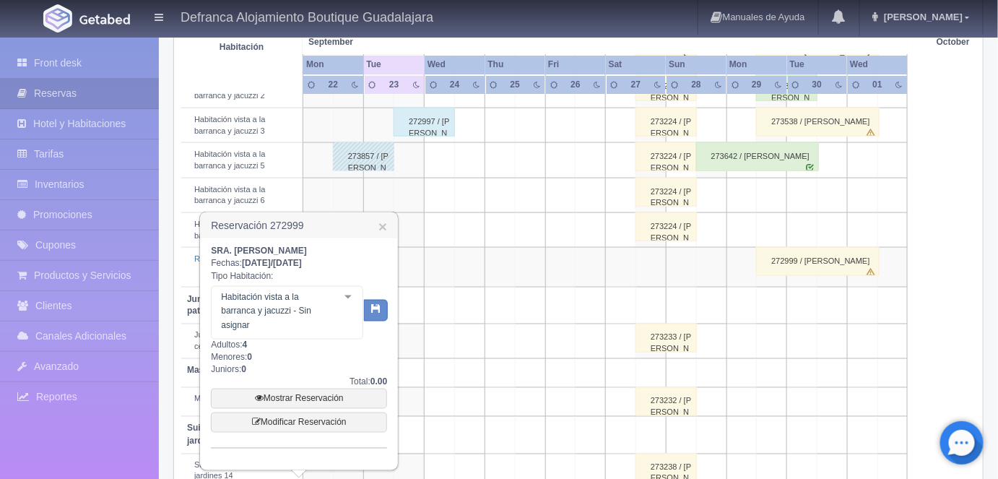
click at [352, 296] on div at bounding box center [348, 298] width 29 height 22
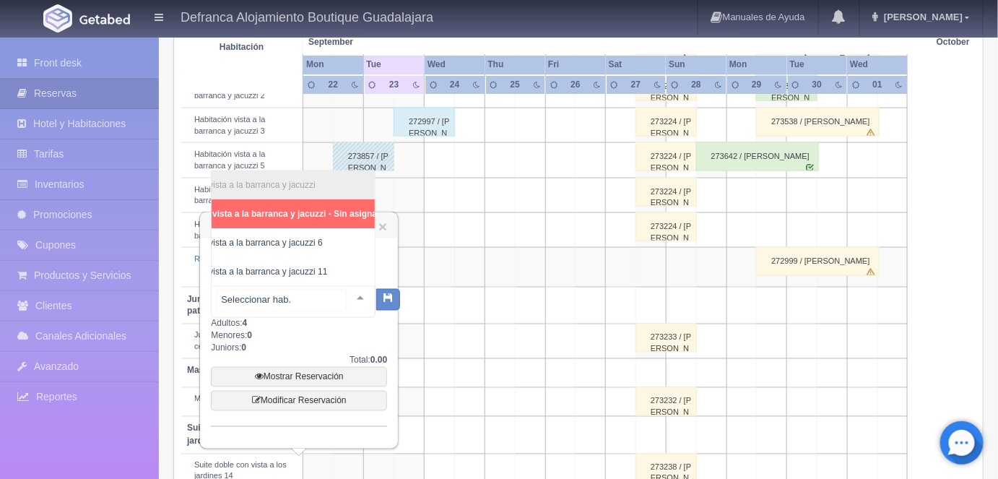
scroll to position [0, 65]
click at [300, 267] on span "Habitación vista a la barranca y jacuzzi 11" at bounding box center [236, 272] width 162 height 10
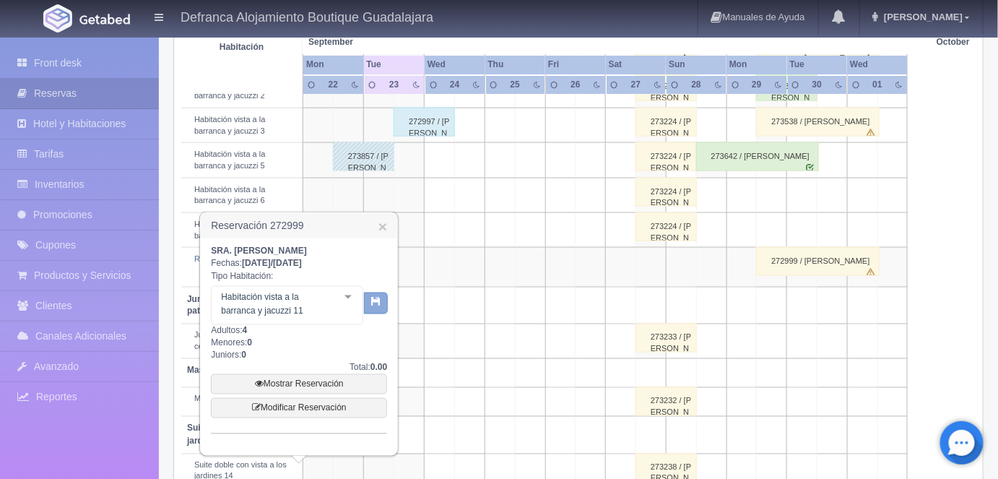
click at [378, 306] on icon "button" at bounding box center [375, 301] width 9 height 9
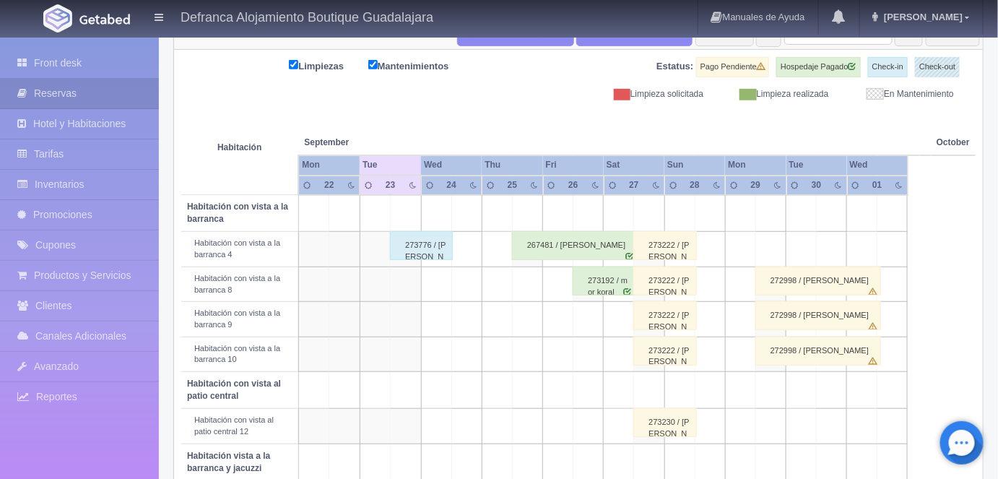
scroll to position [186, 0]
